Goal: Task Accomplishment & Management: Manage account settings

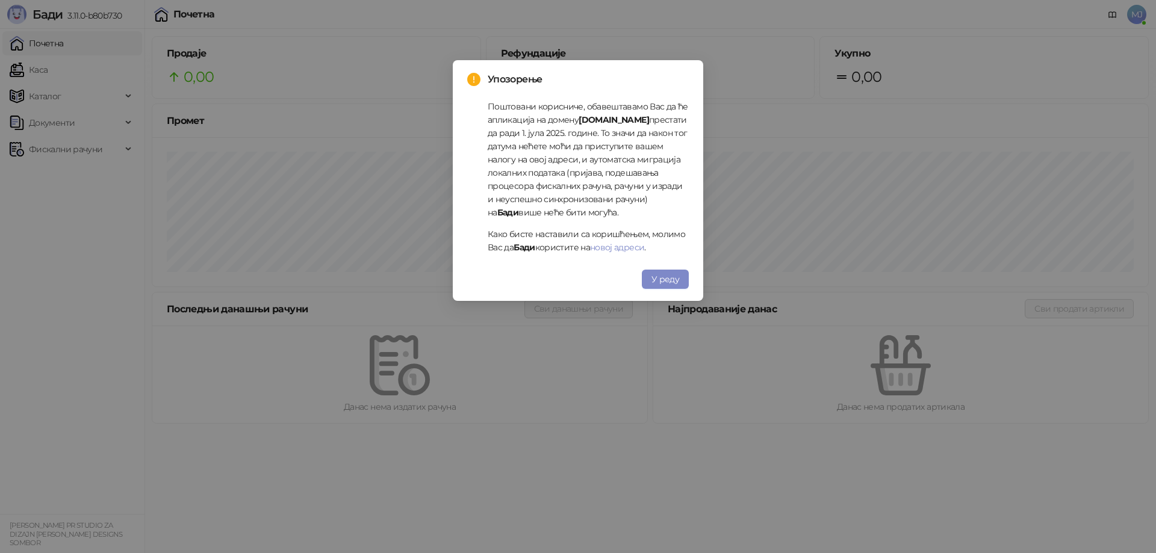
click at [1137, 15] on div "Упозорење Поштовани корисниче, обавештавамо Вас да ће апликација на домену stor…" at bounding box center [578, 276] width 1156 height 553
click at [739, 143] on div "Упозорење Поштовани корисниче, обавештавамо Вас да ће апликација на домену stor…" at bounding box center [578, 276] width 1156 height 553
click at [655, 276] on span "У реду" at bounding box center [665, 279] width 28 height 11
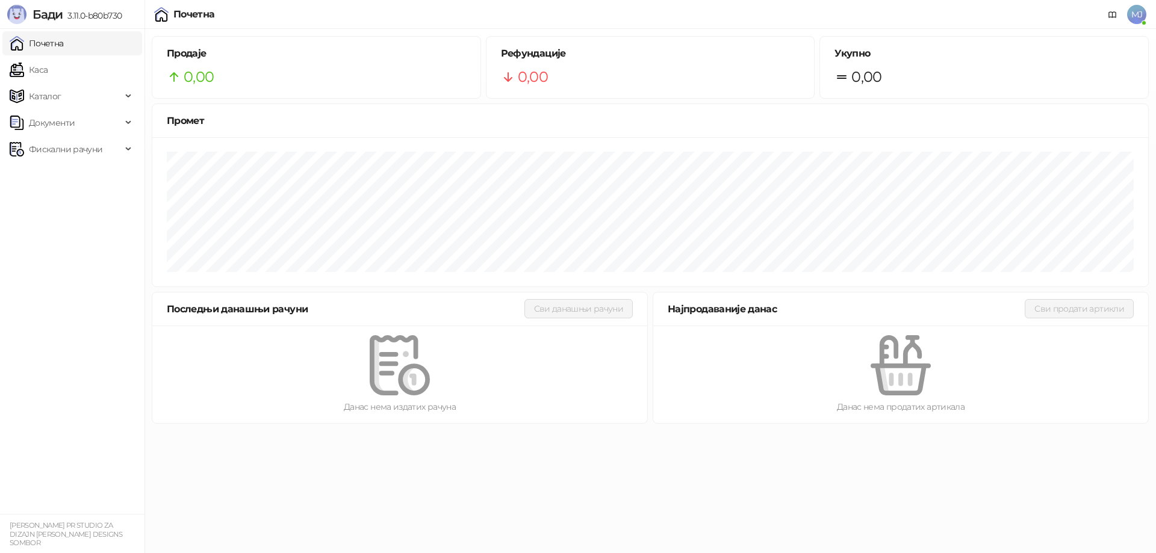
click at [1129, 21] on span "MJ" at bounding box center [1136, 14] width 19 height 19
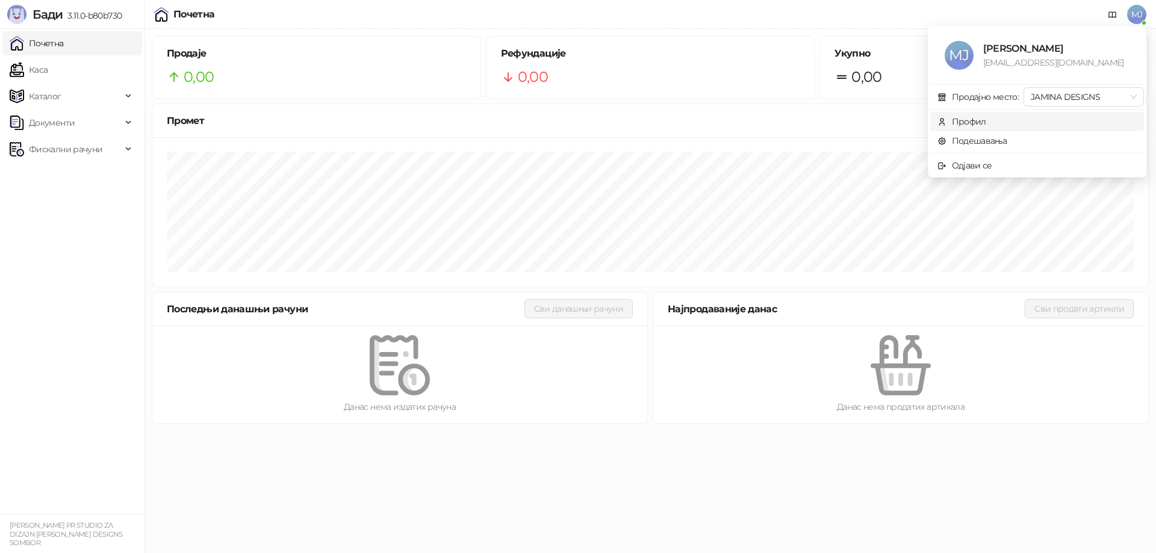
click at [969, 122] on div "Профил" at bounding box center [969, 121] width 34 height 13
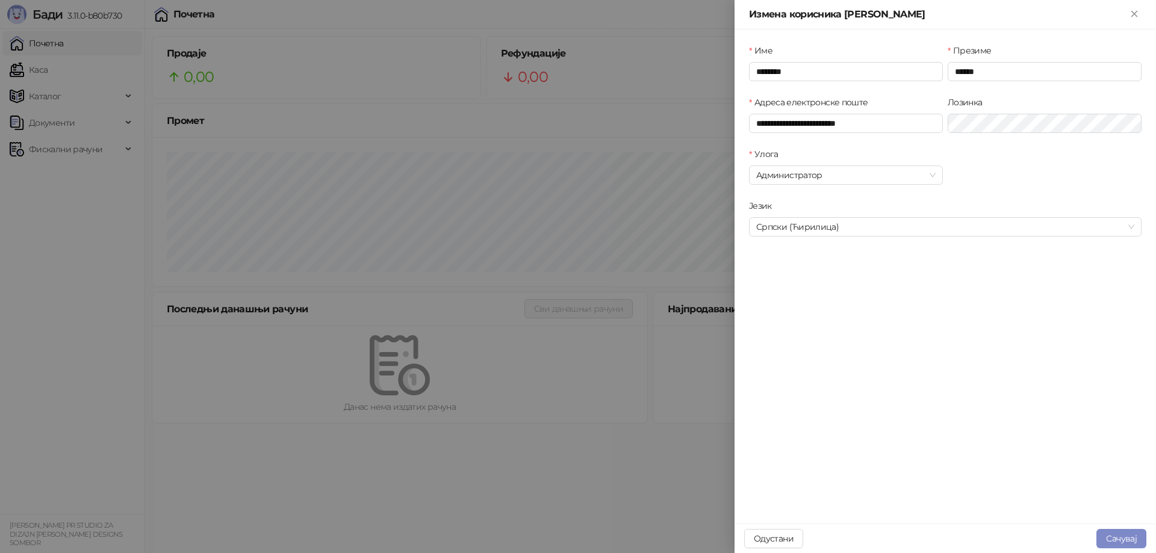
type input "**********"
click at [632, 145] on div at bounding box center [578, 276] width 1156 height 553
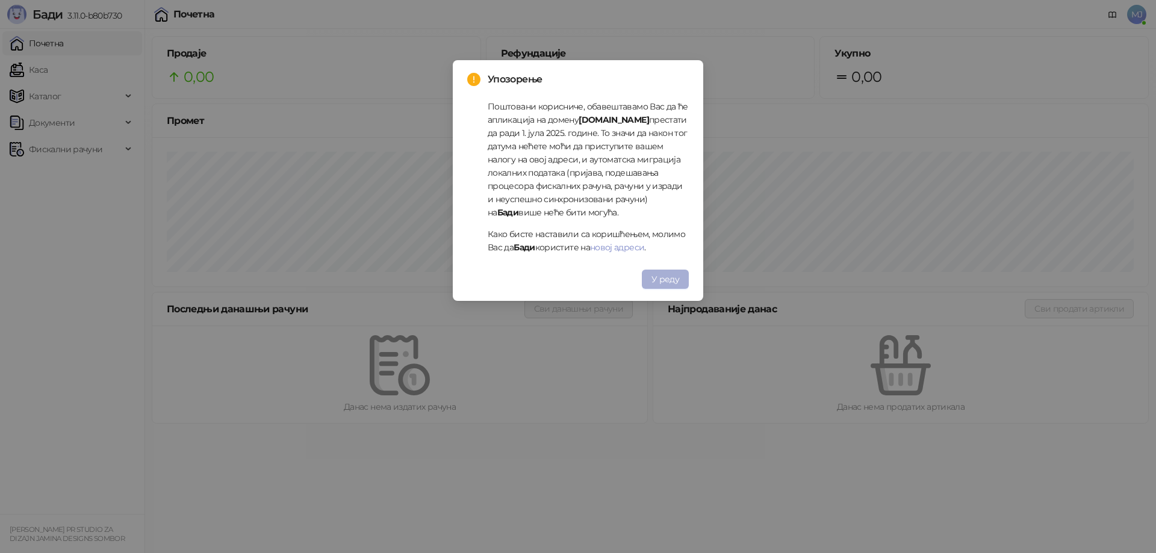
click at [661, 285] on button "У реду" at bounding box center [665, 279] width 47 height 19
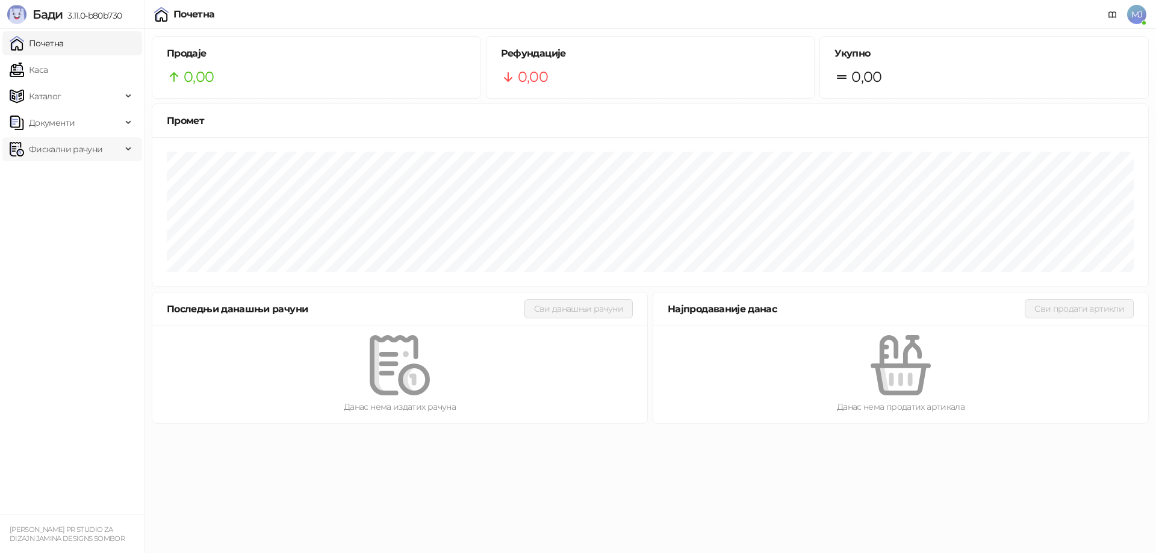
click at [63, 151] on span "Фискални рачуни" at bounding box center [65, 149] width 73 height 24
click at [63, 174] on link "Издати рачуни" at bounding box center [54, 176] width 81 height 24
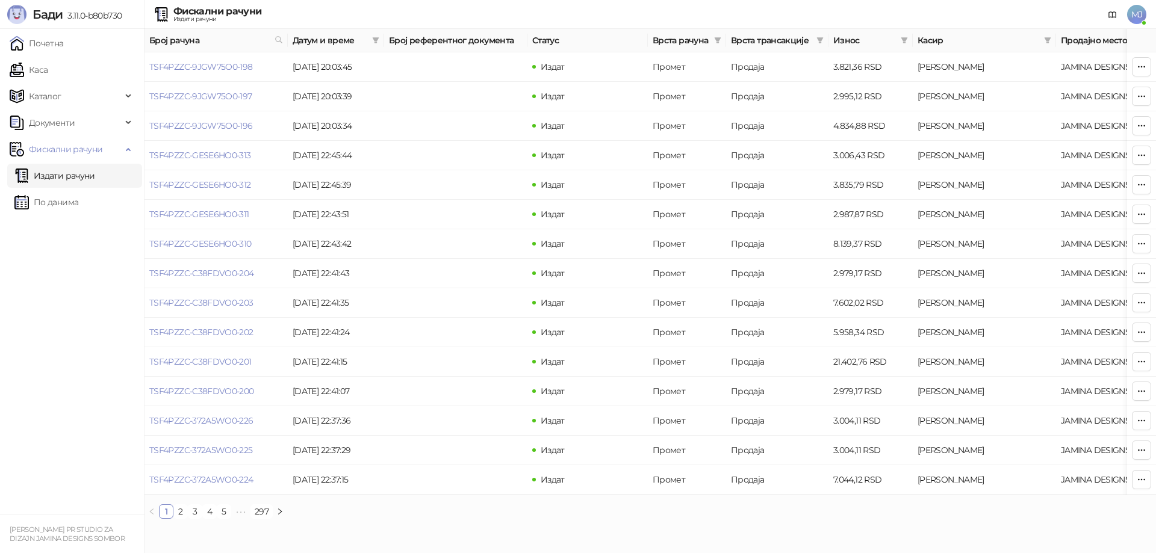
click at [1136, 13] on span "MJ" at bounding box center [1136, 14] width 19 height 19
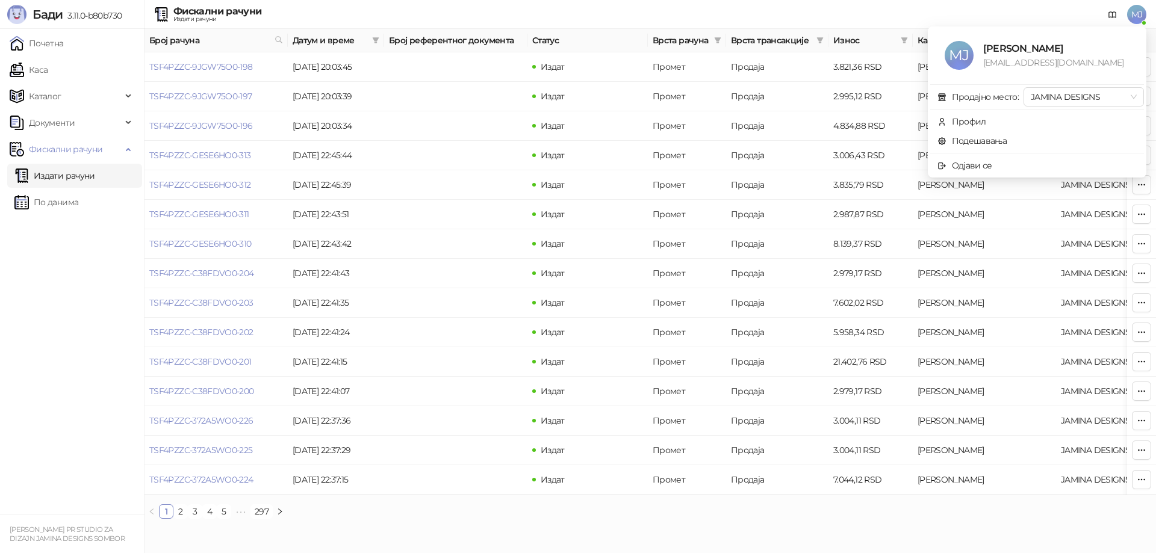
click at [1138, 15] on span "MJ" at bounding box center [1136, 14] width 19 height 19
